Goal: Find specific page/section: Find specific page/section

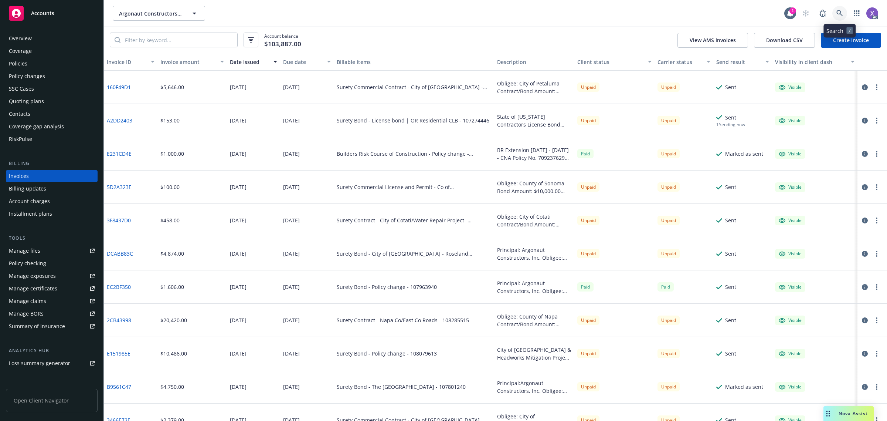
click at [838, 12] on icon at bounding box center [839, 13] width 7 height 7
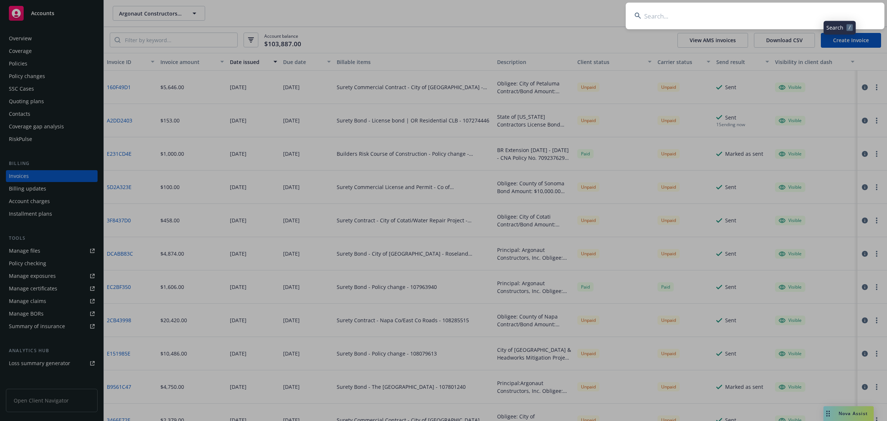
click at [749, 17] on input at bounding box center [755, 16] width 259 height 27
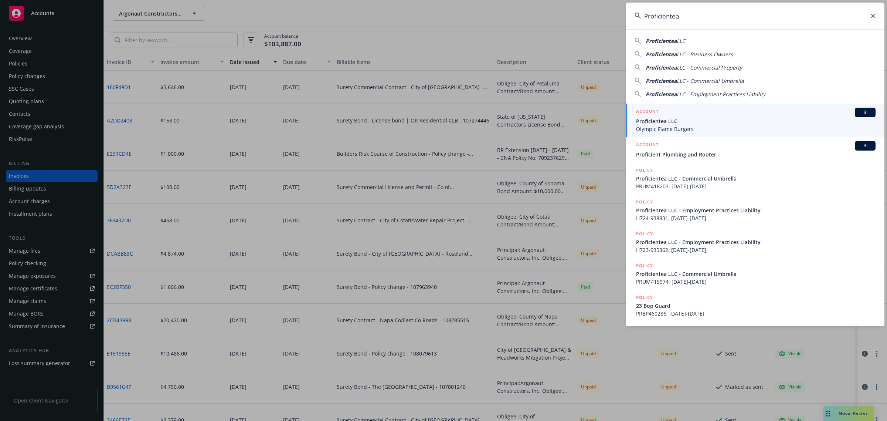
type input "Proficientea"
click at [674, 124] on span "Proficientea LLC" at bounding box center [755, 121] width 239 height 8
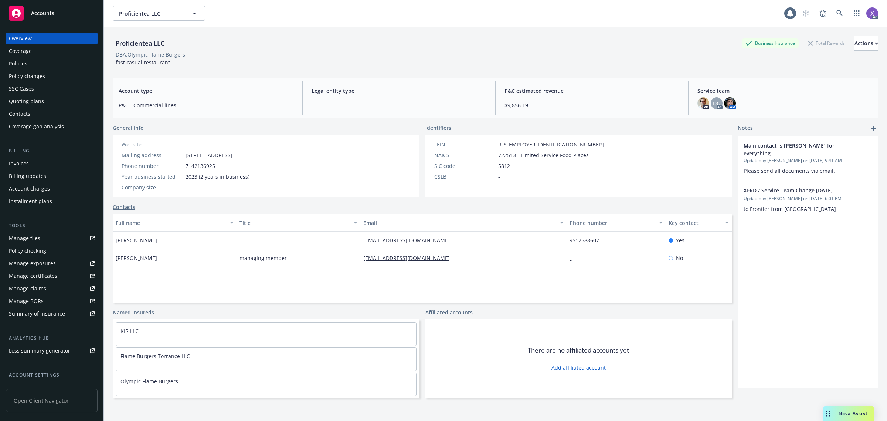
click at [17, 161] on div "Invoices" at bounding box center [19, 163] width 20 height 12
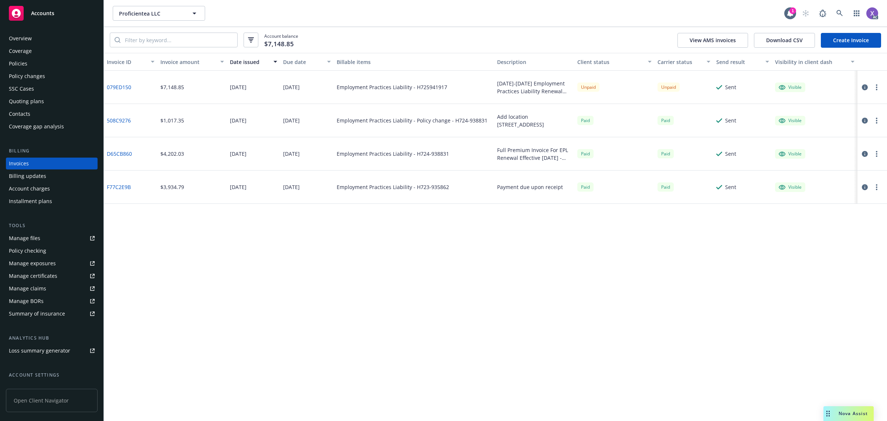
drag, startPoint x: 353, startPoint y: 366, endPoint x: 261, endPoint y: 337, distance: 96.8
click at [353, 366] on div "Invoice ID Invoice amount Date issued Due date Billable items Description Clien…" at bounding box center [495, 237] width 783 height 368
click at [15, 69] on div "Policies" at bounding box center [18, 64] width 18 height 12
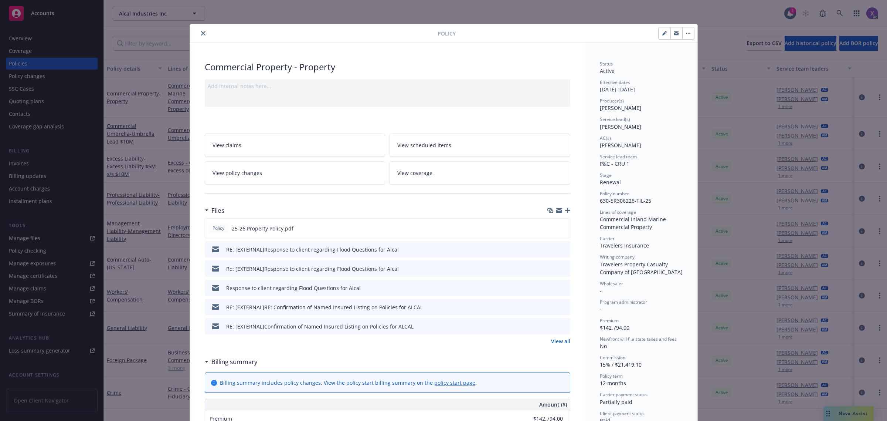
scroll to position [22, 0]
